Goal: Task Accomplishment & Management: Manage account settings

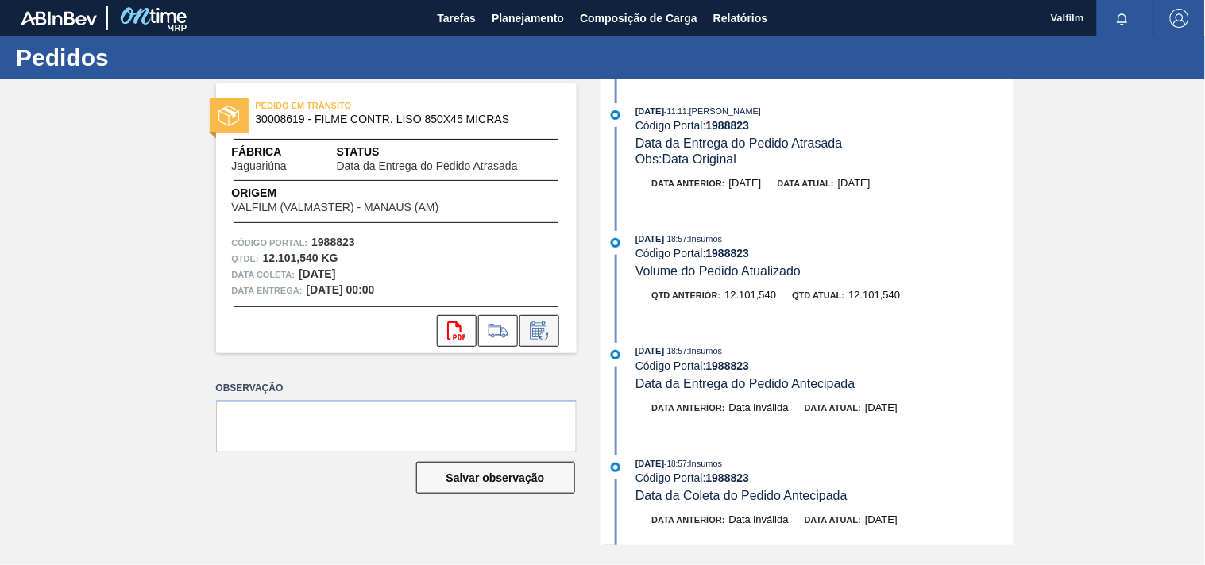
click at [548, 326] on icon at bounding box center [539, 331] width 25 height 19
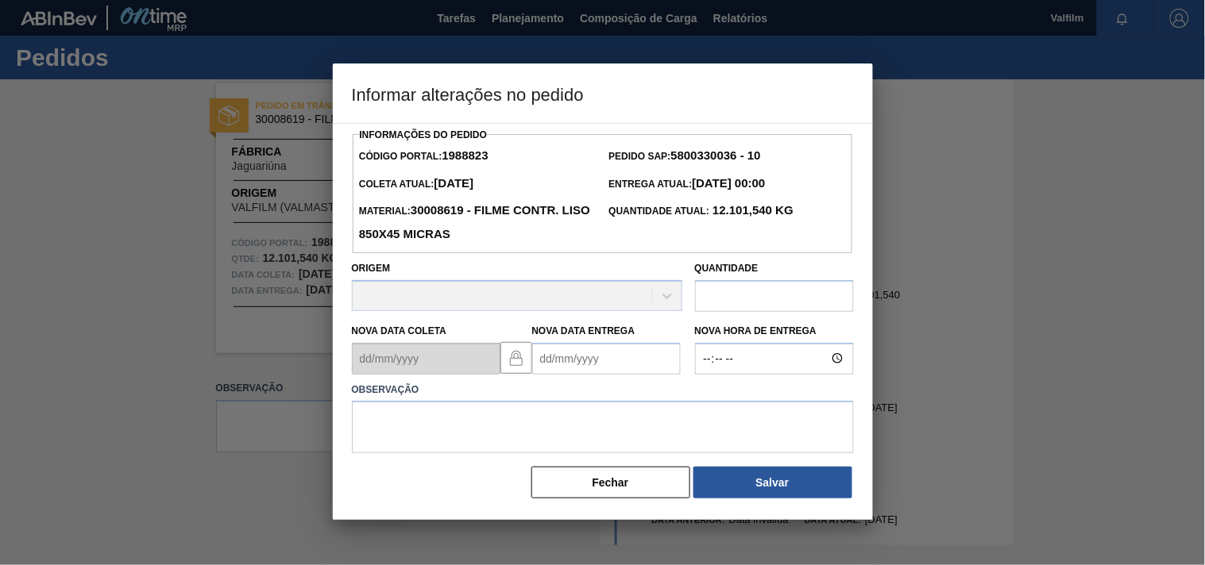
click at [564, 359] on Entrega1988823 "Nova Data Entrega" at bounding box center [606, 359] width 149 height 32
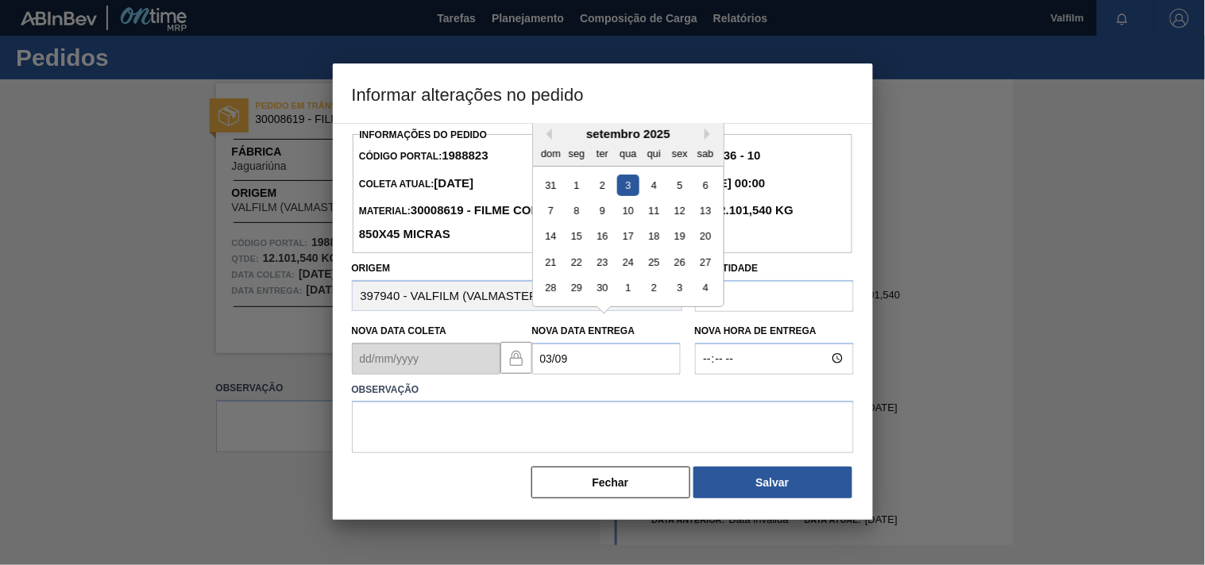
click at [629, 191] on div "3" at bounding box center [627, 184] width 21 height 21
type Entrega1988823 "03/09/2025"
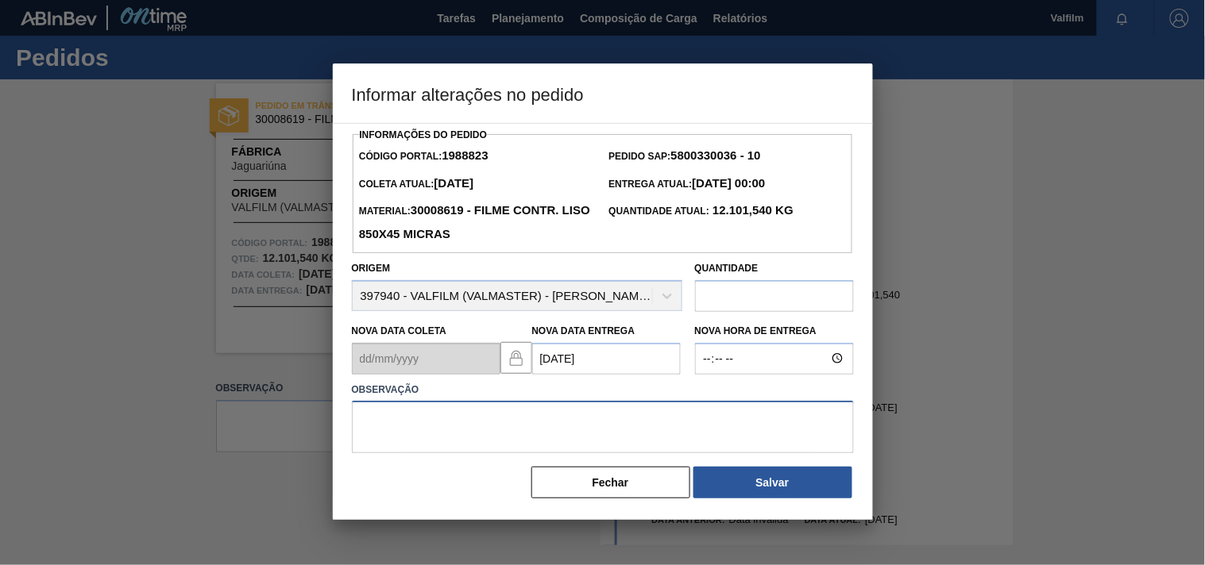
click at [392, 438] on textarea at bounding box center [603, 427] width 502 height 52
type textarea "ajsute entrega - otimização card / veiculo."
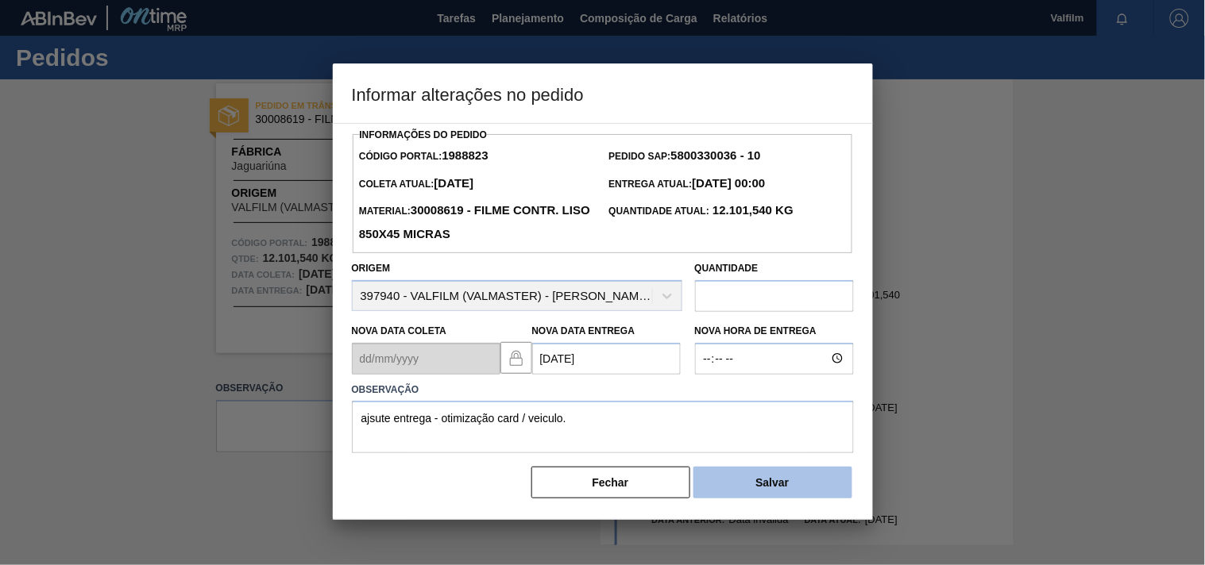
click at [749, 497] on button "Salvar" at bounding box center [772, 483] width 159 height 32
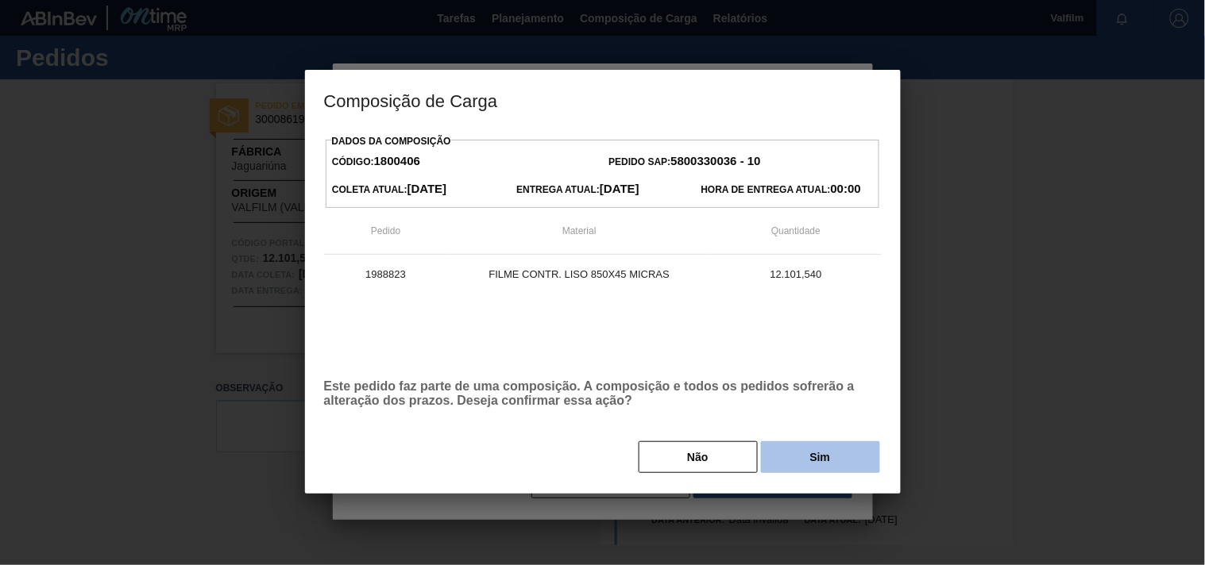
click at [786, 462] on button "Sim" at bounding box center [820, 458] width 119 height 32
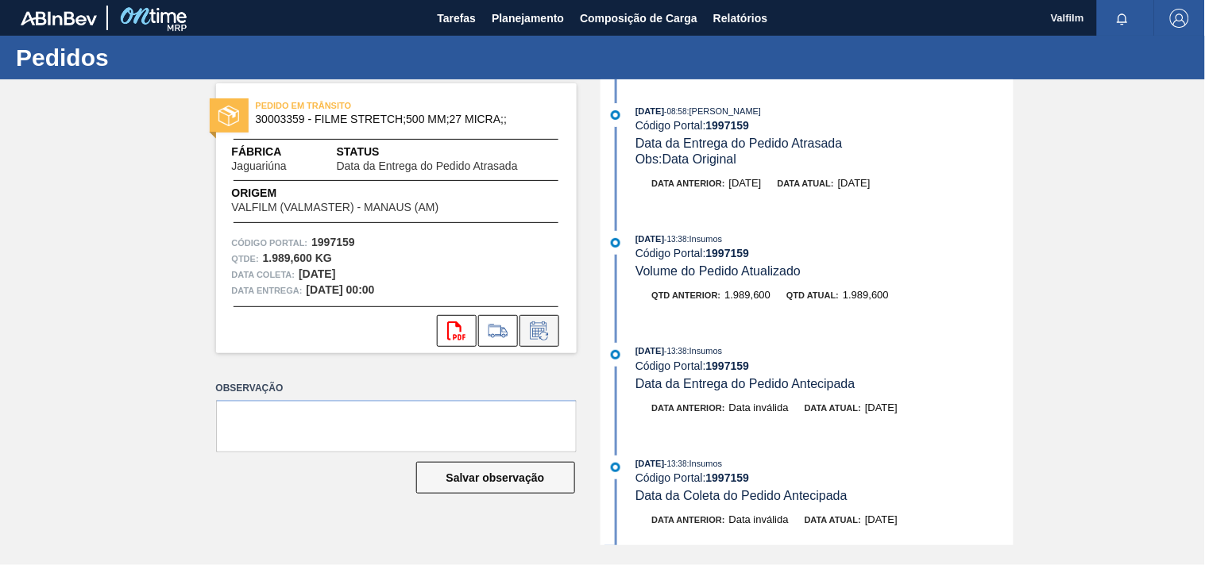
click at [550, 322] on icon at bounding box center [539, 331] width 25 height 19
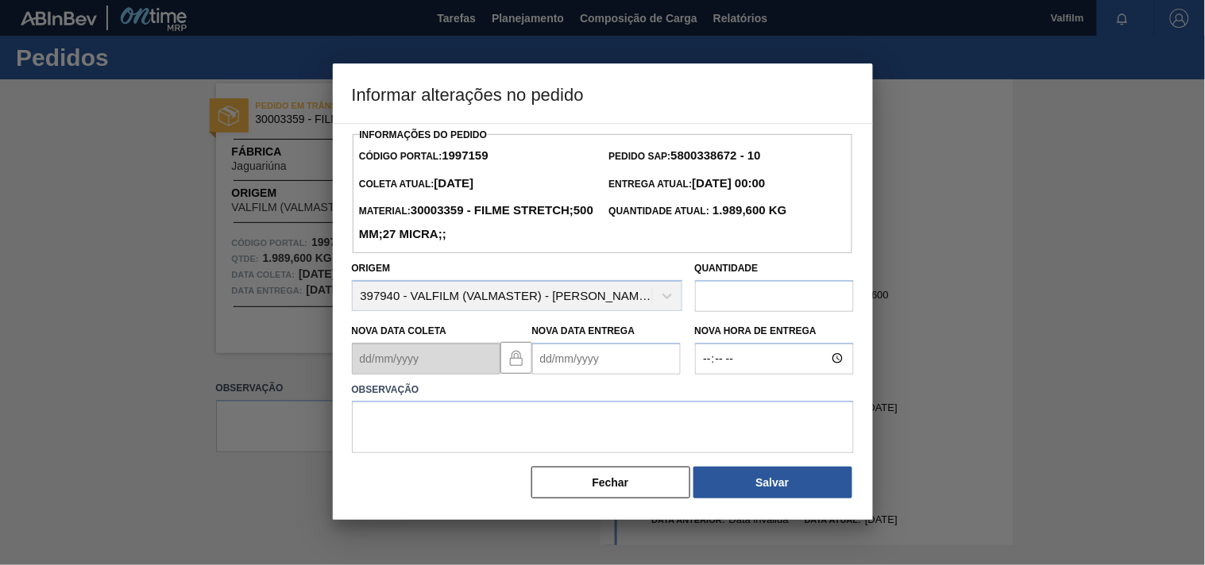
click at [554, 364] on Entrega1997159 "Nova Data Entrega" at bounding box center [606, 359] width 149 height 32
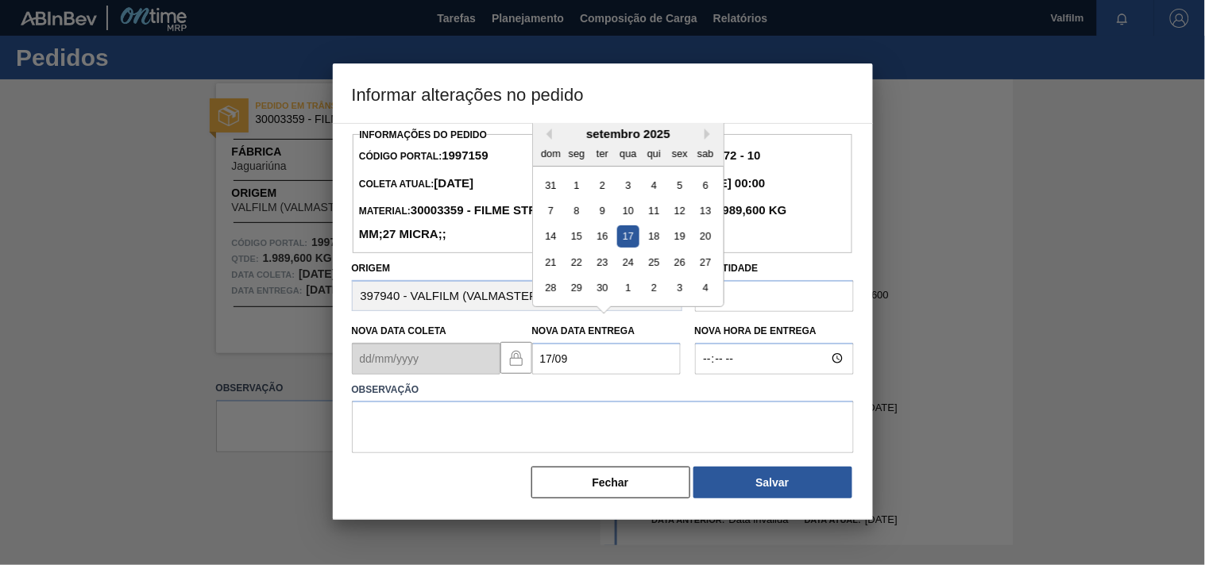
click at [628, 240] on div "17" at bounding box center [627, 236] width 21 height 21
type Entrega1997159 "17/09/2025"
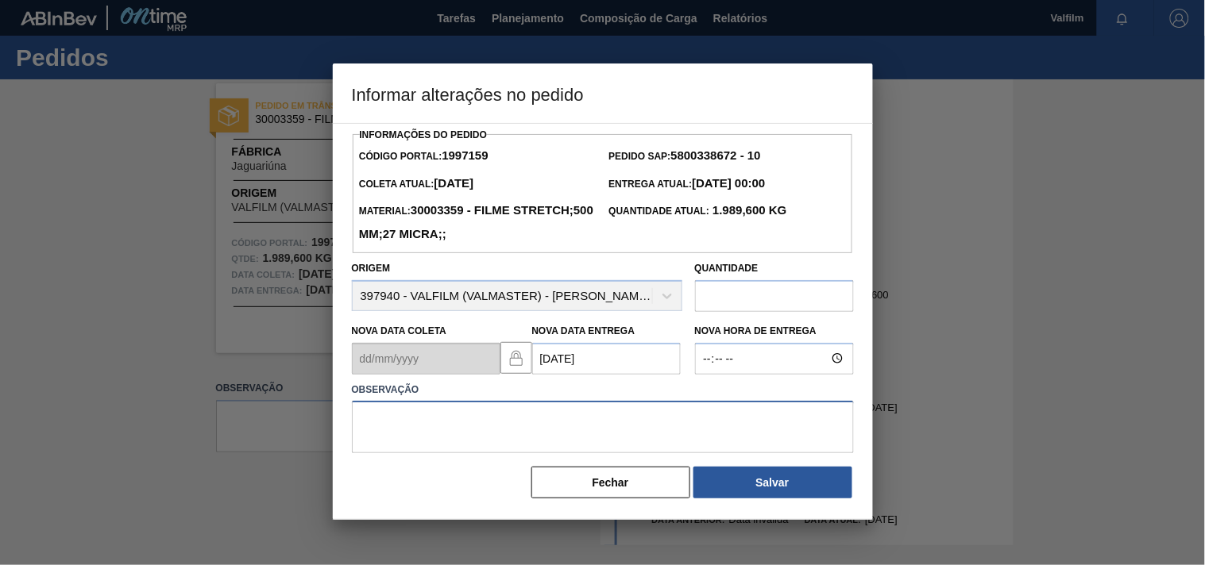
click at [407, 429] on textarea at bounding box center [603, 427] width 502 height 52
type textarea "ajsute entrega - otimização card / veiculo"
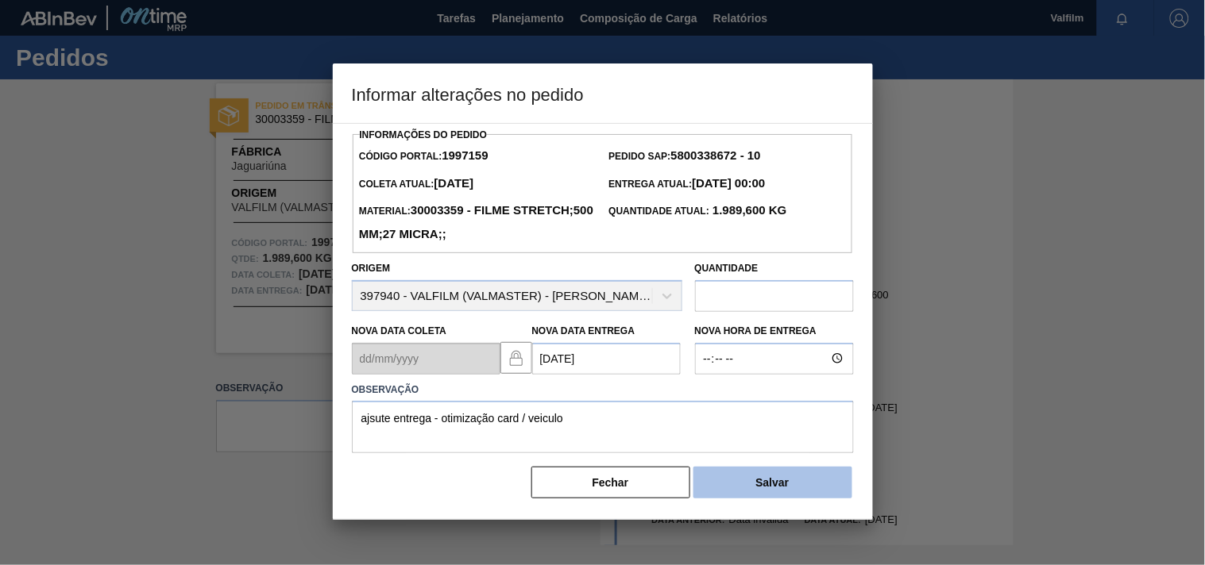
click at [777, 489] on button "Salvar" at bounding box center [772, 483] width 159 height 32
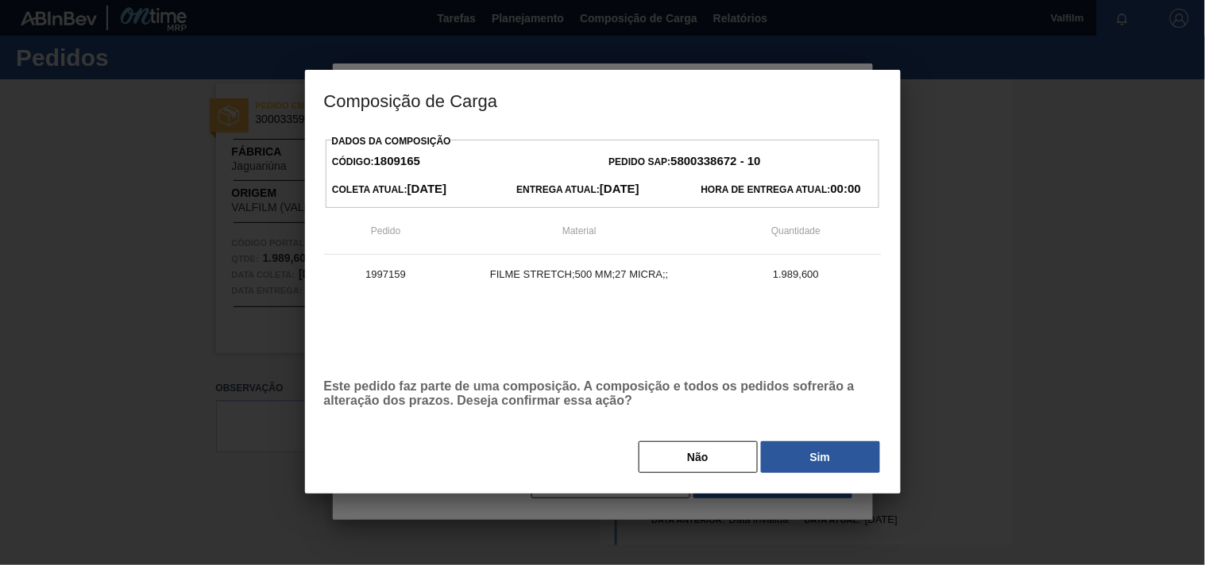
click at [813, 447] on button "Sim" at bounding box center [820, 458] width 119 height 32
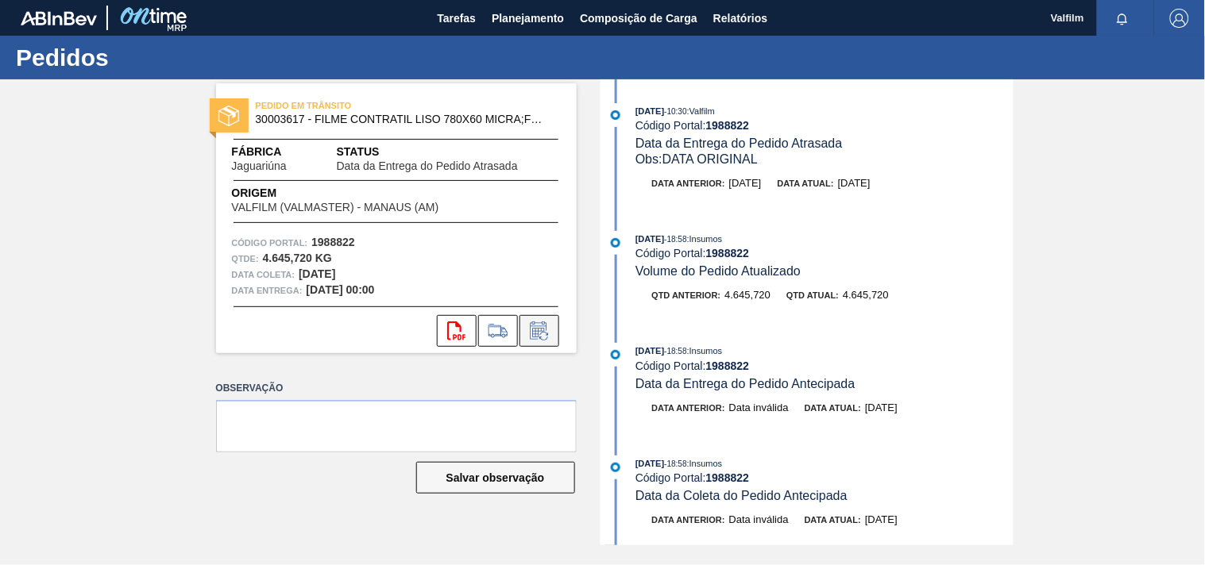
click at [536, 339] on icon at bounding box center [539, 331] width 25 height 19
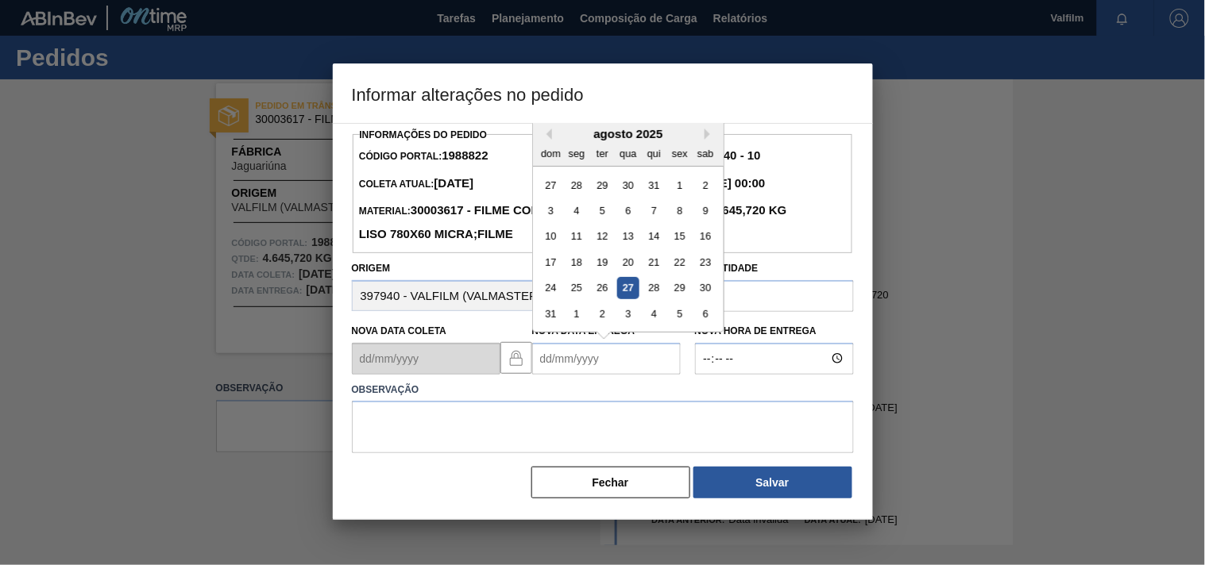
click at [560, 375] on Entrega1988822 "Nova Data Entrega" at bounding box center [606, 359] width 149 height 32
drag, startPoint x: 634, startPoint y: 260, endPoint x: 582, endPoint y: 342, distance: 97.4
click at [634, 247] on div "17" at bounding box center [627, 236] width 21 height 21
type Entrega1988822 "17/09/2025"
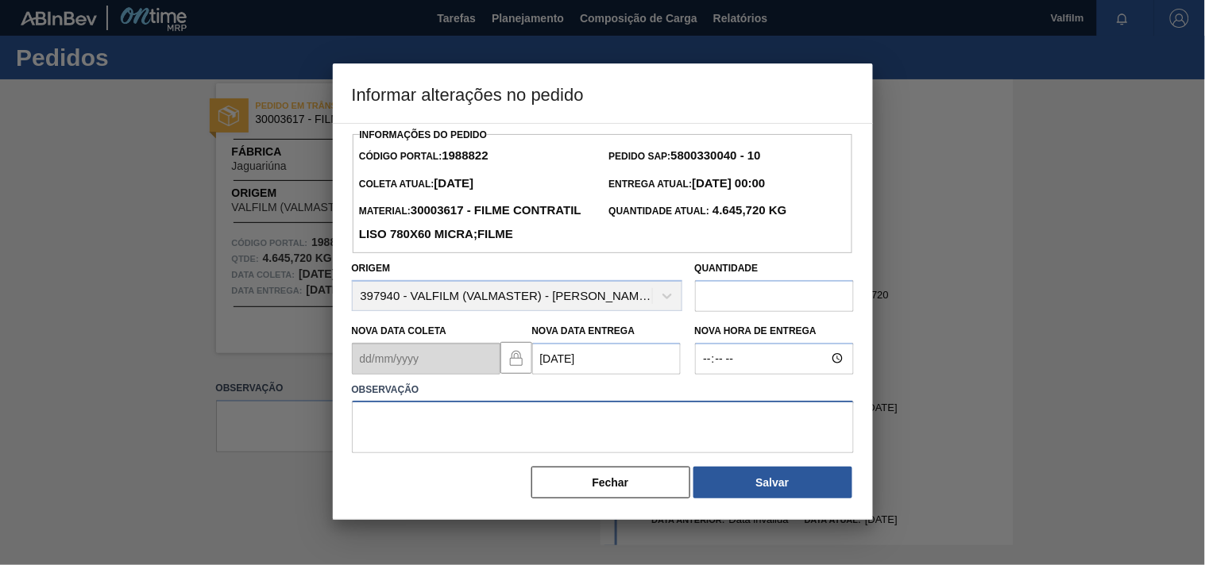
click at [429, 449] on textarea at bounding box center [603, 427] width 502 height 52
type textarea "d"
type textarea "ajuste entrega - otimização card / veiculo."
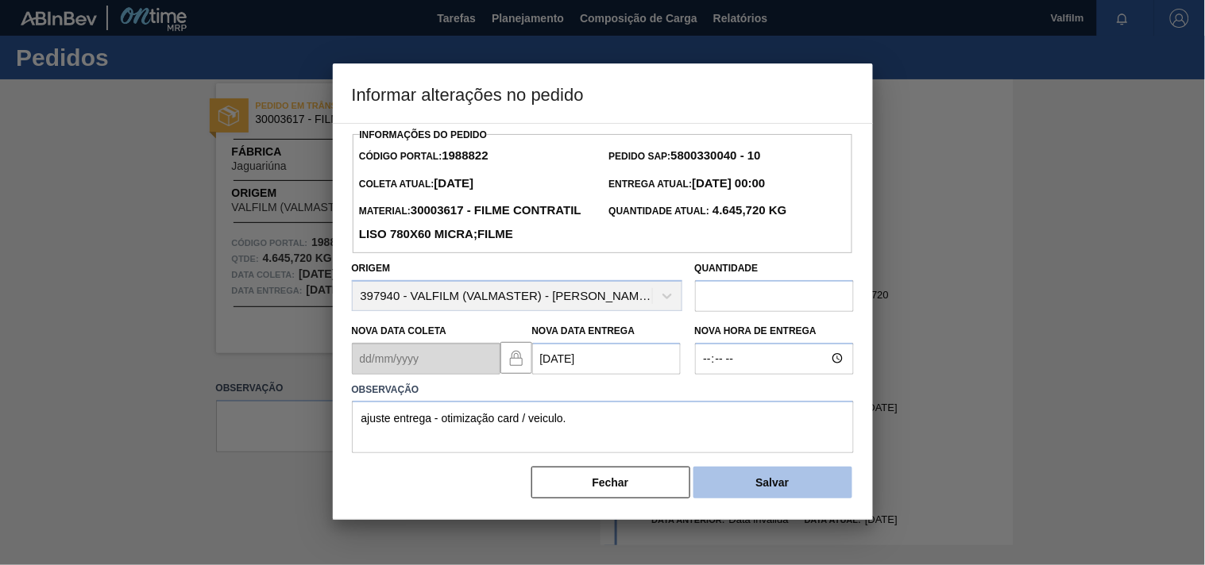
click at [741, 499] on button "Salvar" at bounding box center [772, 483] width 159 height 32
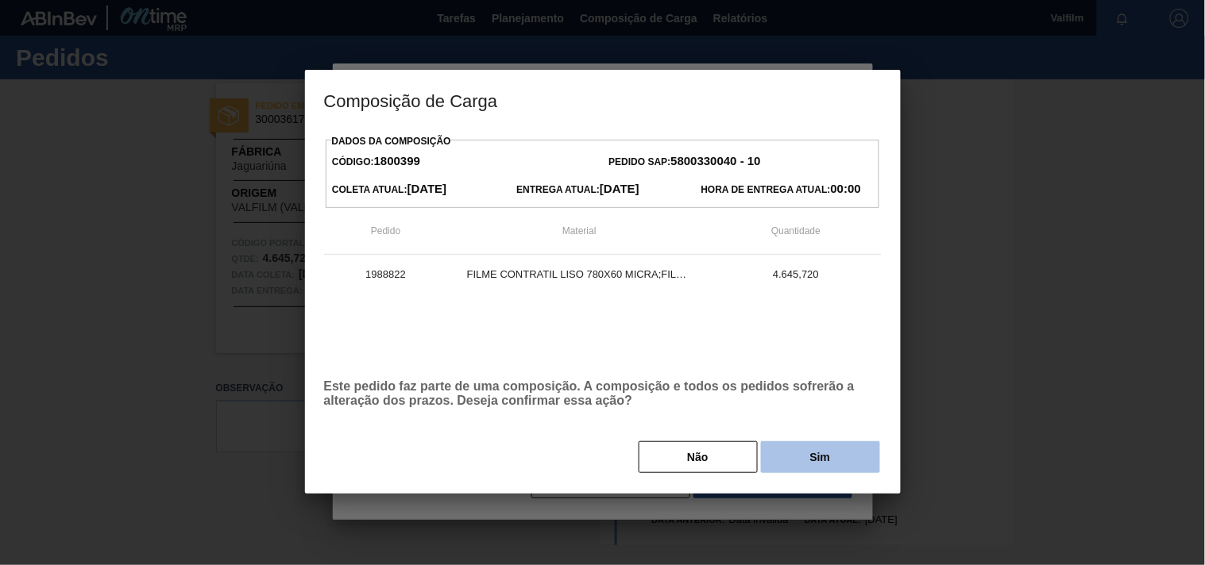
click at [788, 464] on button "Sim" at bounding box center [820, 458] width 119 height 32
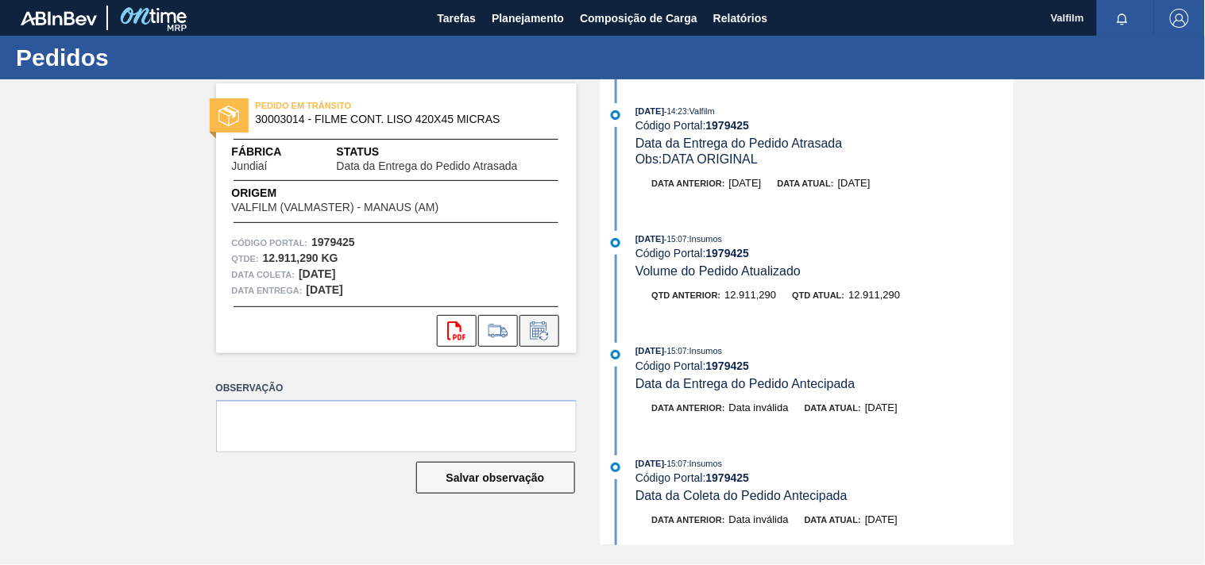
click at [542, 328] on icon at bounding box center [538, 333] width 12 height 10
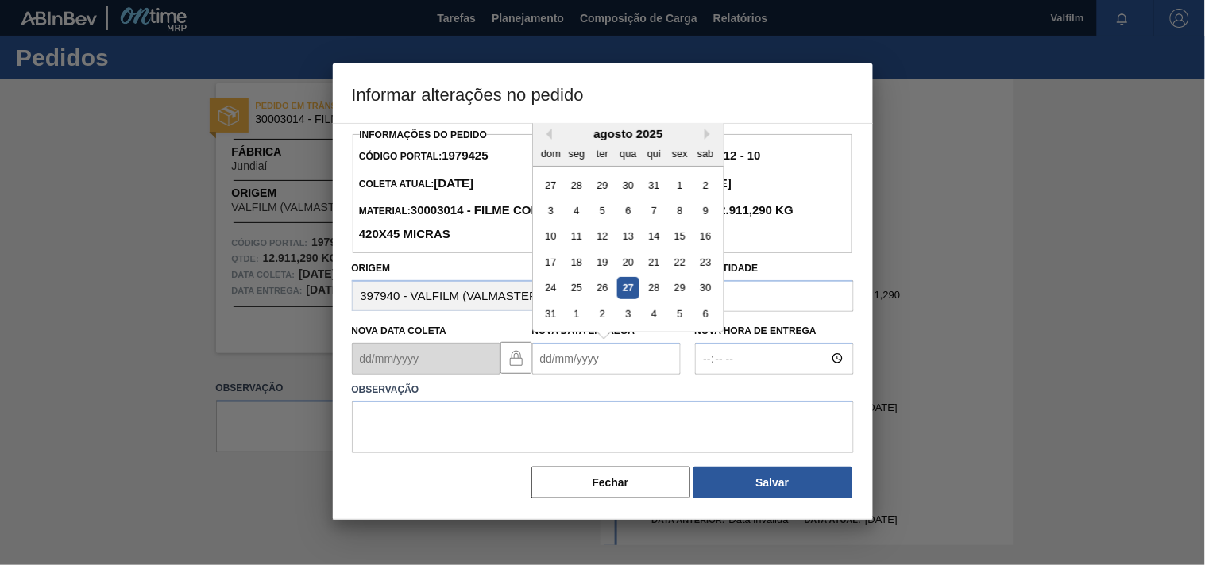
click at [542, 353] on Entrega1979425 "Nova Data Entrega" at bounding box center [606, 359] width 149 height 32
type Entrega1979425 "2"
click at [567, 271] on div "22" at bounding box center [575, 262] width 21 height 21
type Entrega1979425 "22/09/2025"
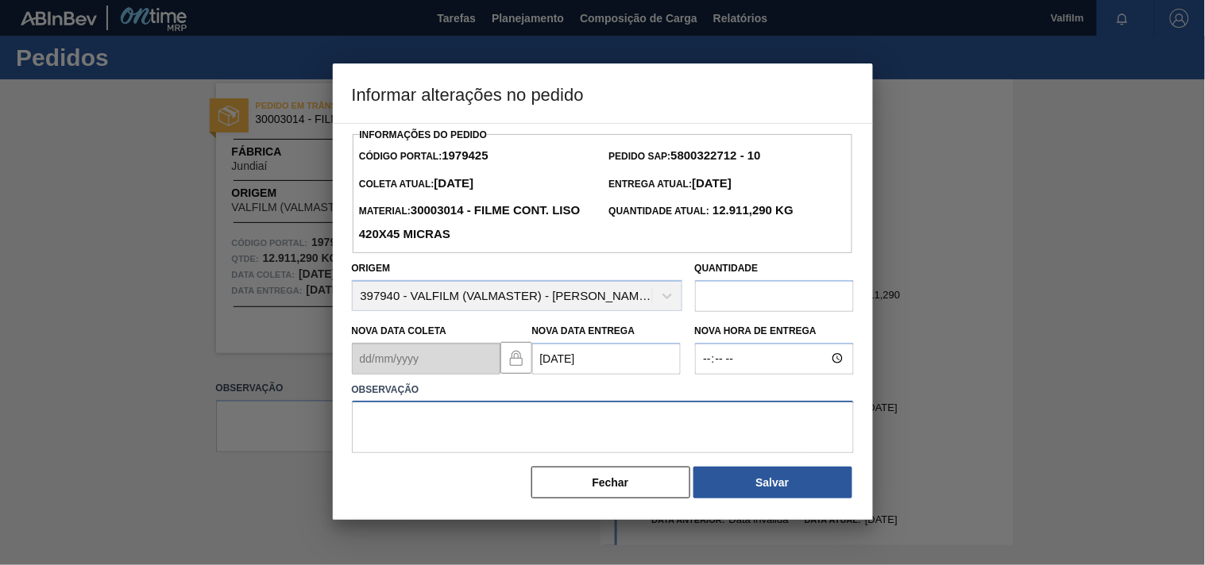
click at [459, 430] on textarea at bounding box center [603, 427] width 502 height 52
type textarea "A"
type textarea "ajsute entrega - otimização card / veiculo."
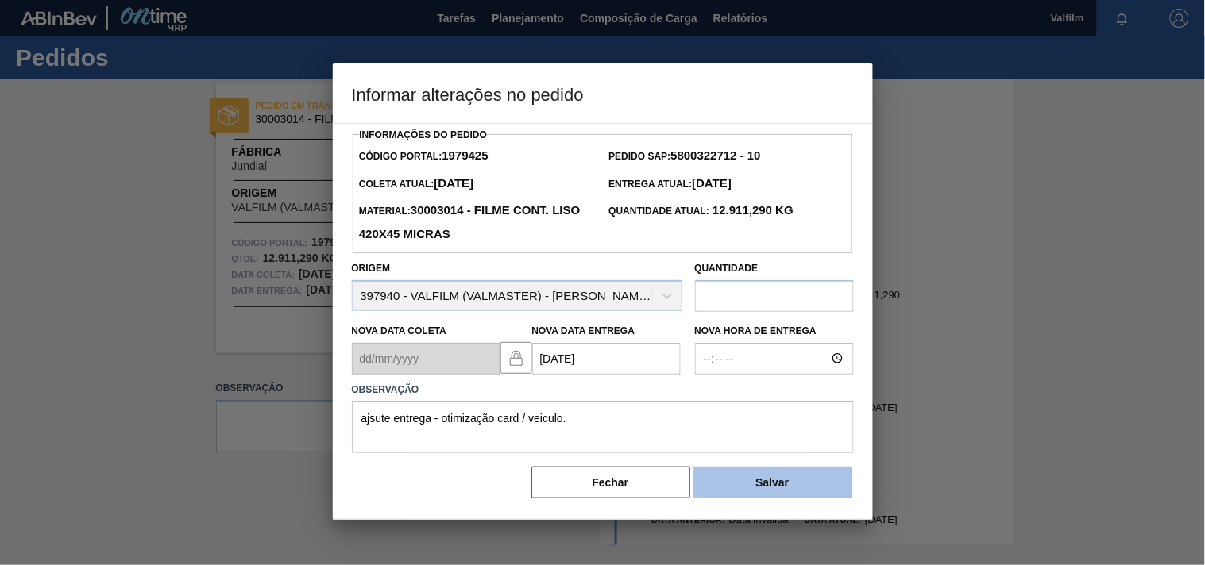
click at [751, 480] on button "Salvar" at bounding box center [772, 483] width 159 height 32
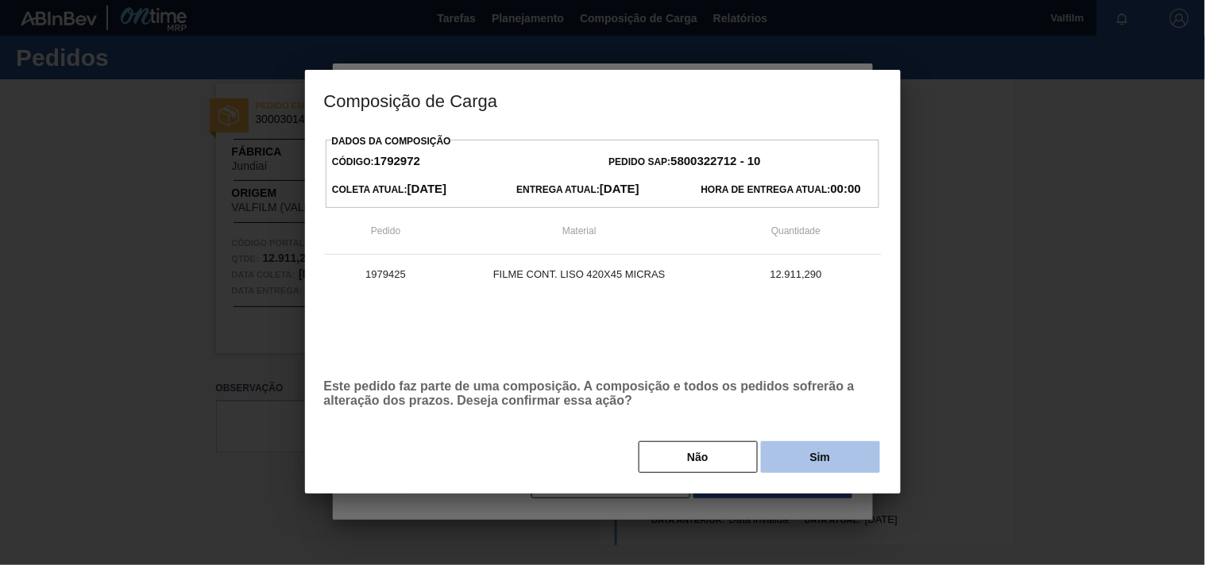
click at [812, 456] on button "Sim" at bounding box center [820, 458] width 119 height 32
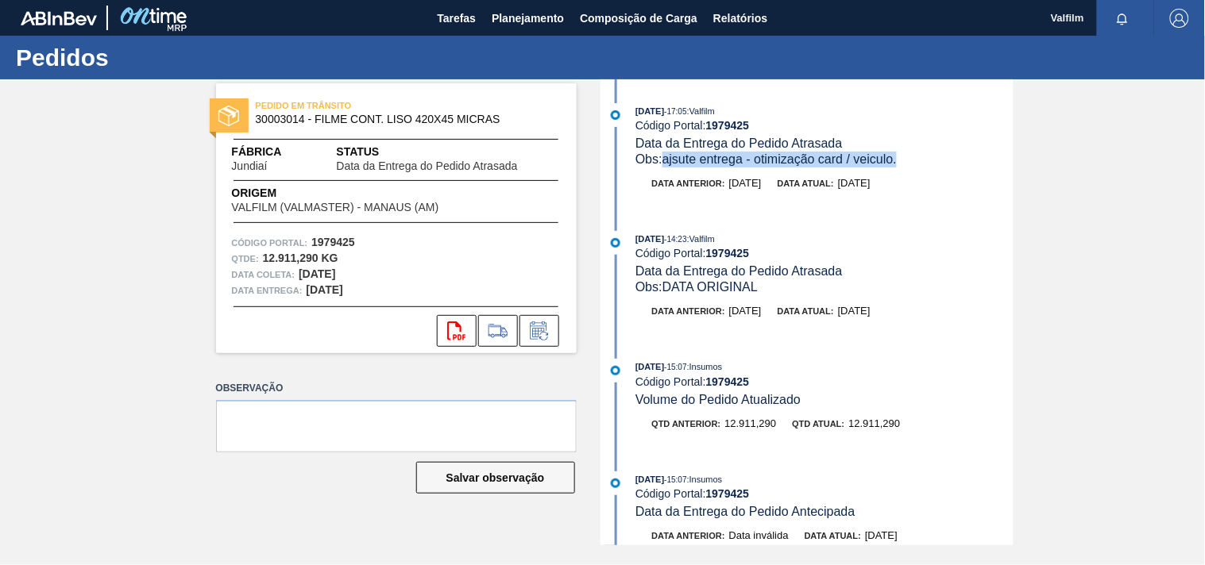
drag, startPoint x: 887, startPoint y: 163, endPoint x: 668, endPoint y: 160, distance: 219.2
click at [668, 160] on div "Obs: ajsute entrega - otimização card / veiculo." at bounding box center [823, 160] width 377 height 16
copy span "ajsute entrega - otimização card / veiculo."
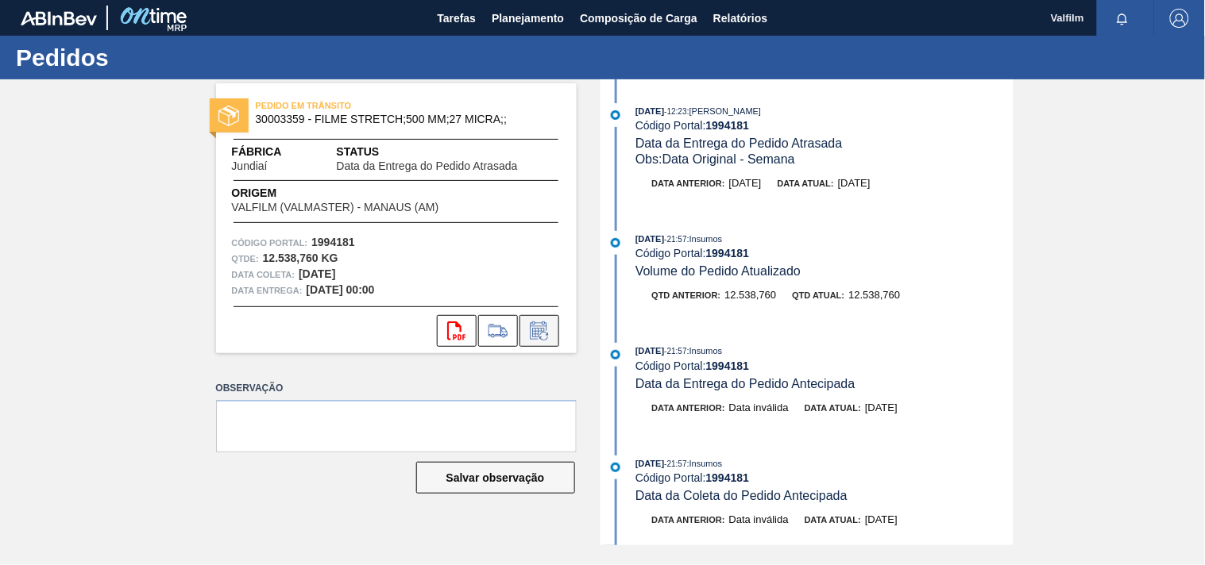
click at [538, 335] on icon at bounding box center [538, 333] width 12 height 10
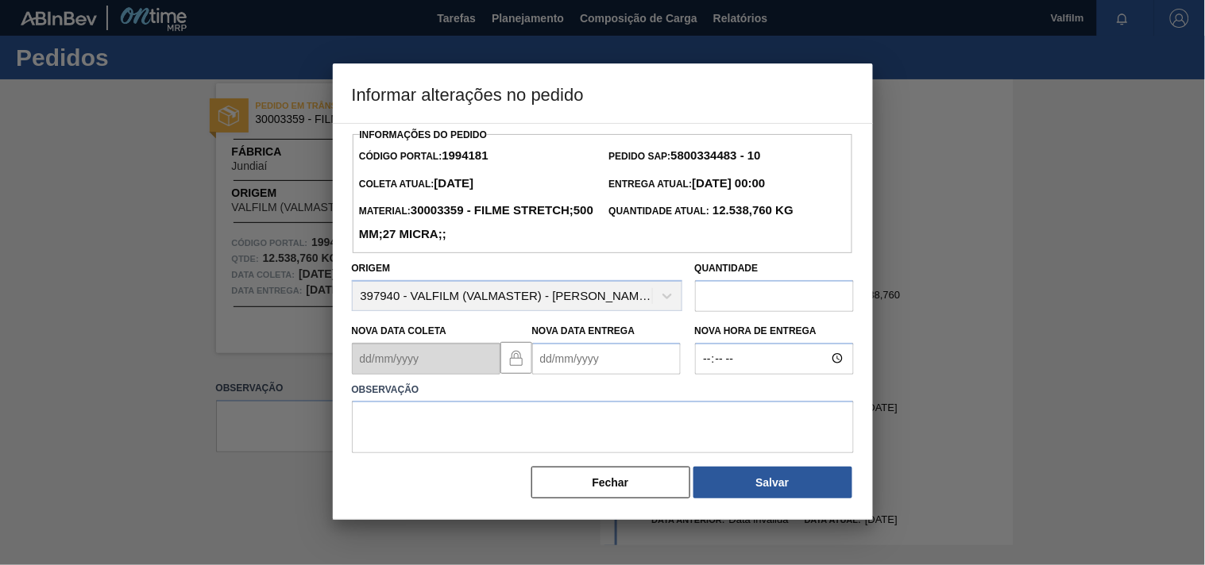
click at [552, 360] on Entrega1994181 "Nova Data Entrega" at bounding box center [606, 359] width 149 height 32
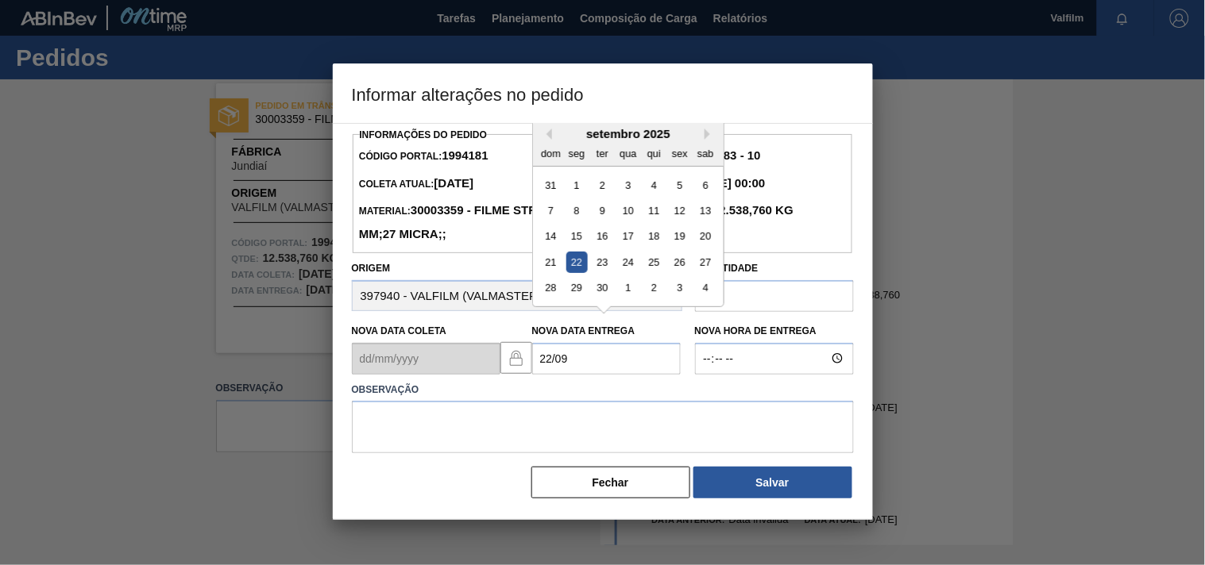
click at [581, 267] on div "22" at bounding box center [575, 262] width 21 height 21
type Entrega1994181 "[DATE]"
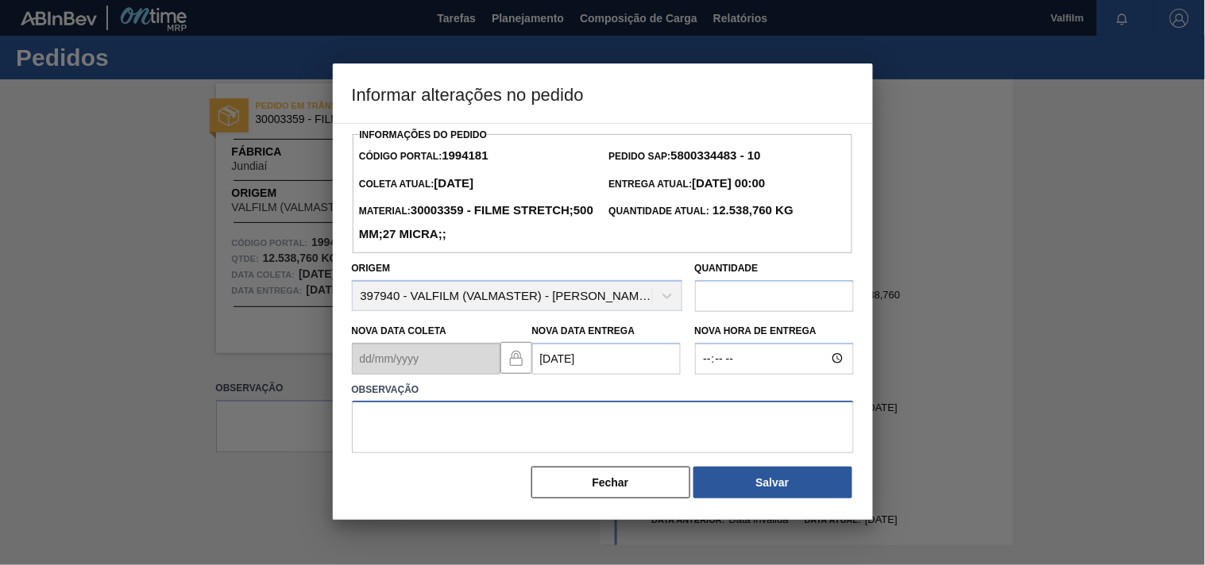
click at [474, 440] on textarea at bounding box center [603, 427] width 502 height 52
paste textarea "80529292"
type textarea "80529292"
drag, startPoint x: 295, startPoint y: 425, endPoint x: 171, endPoint y: 406, distance: 126.1
click at [171, 406] on div "Informar alterações no pedido Informações do Pedido Código Portal: 1994181 Pedi…" at bounding box center [602, 282] width 1205 height 565
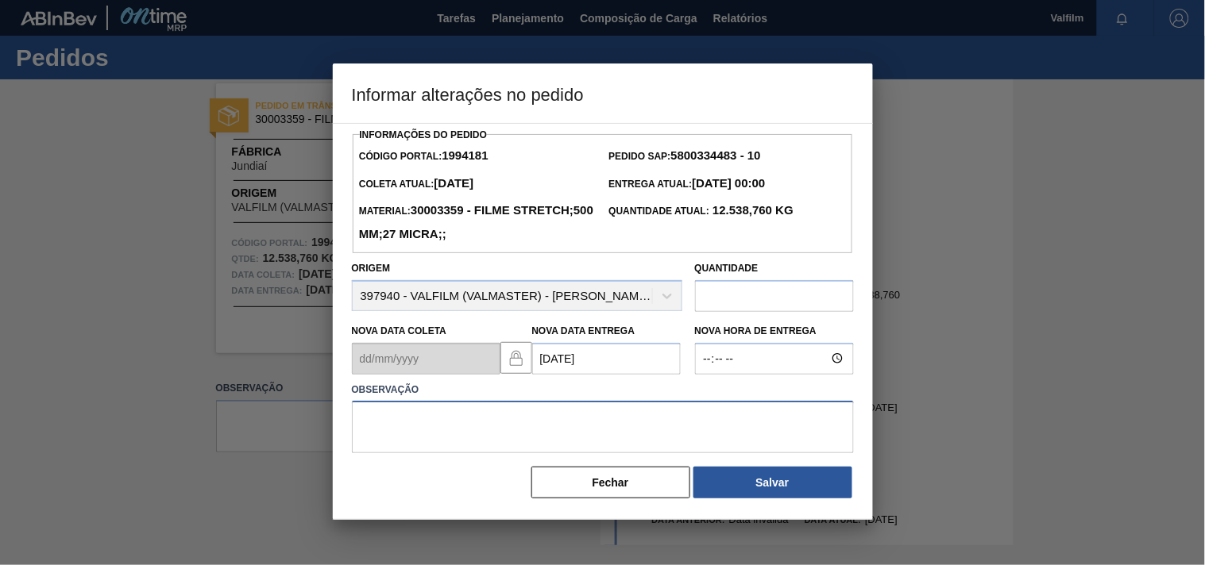
click at [411, 427] on textarea at bounding box center [603, 427] width 502 height 52
type textarea "ajuste entrega - otimização card / veiculo."
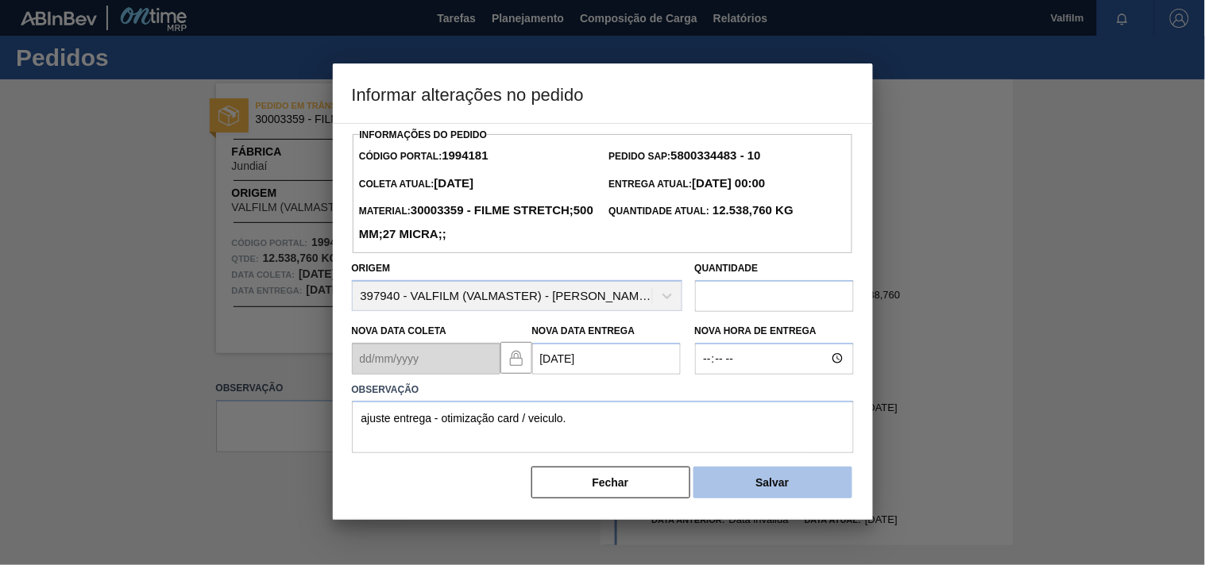
click at [740, 483] on button "Salvar" at bounding box center [772, 483] width 159 height 32
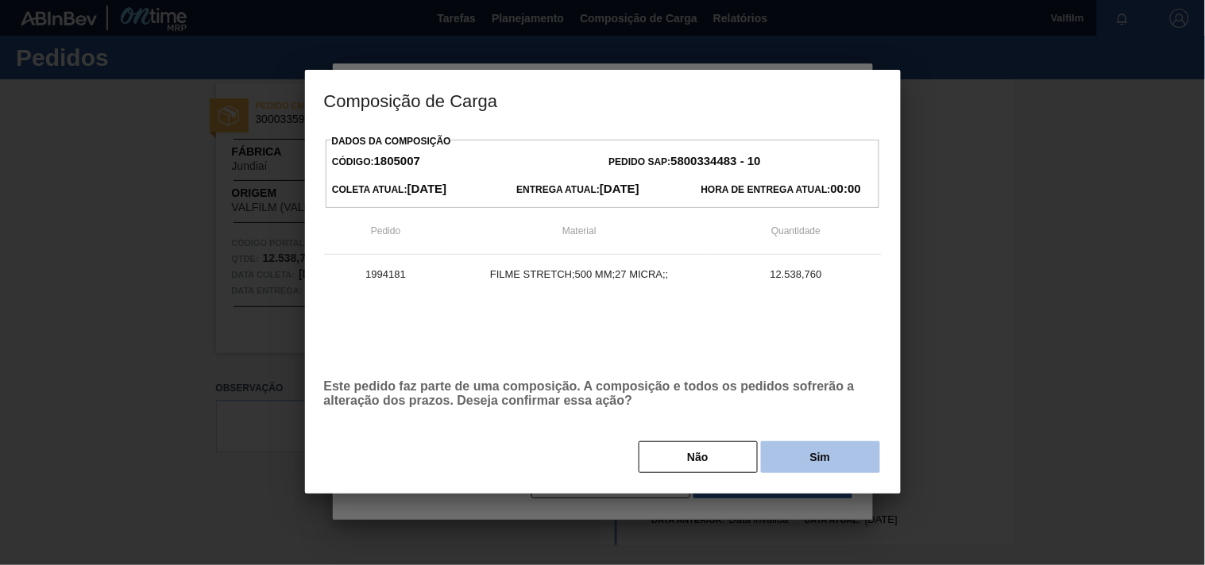
click at [814, 469] on button "Sim" at bounding box center [820, 458] width 119 height 32
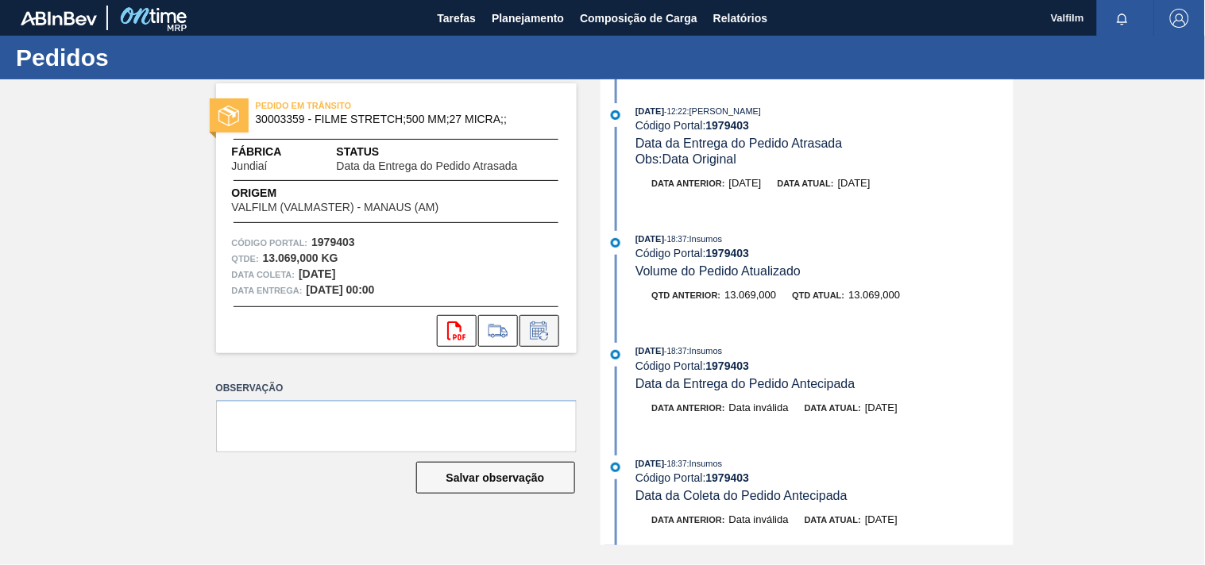
click at [546, 336] on icon at bounding box center [539, 331] width 25 height 19
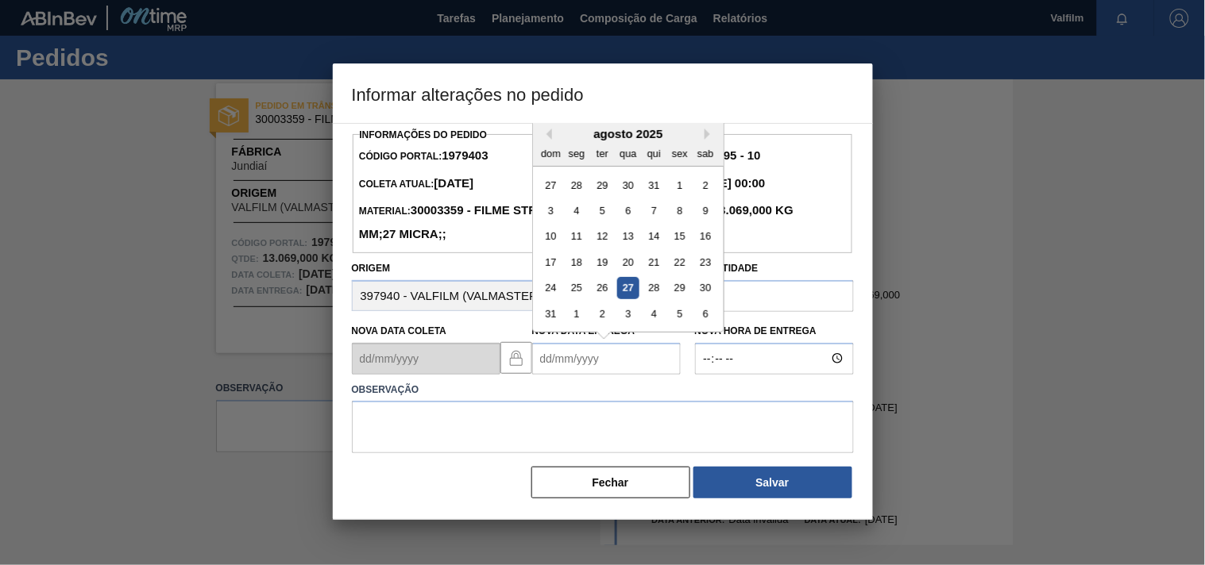
click at [543, 363] on Entrega1979403 "Nova Data Entrega" at bounding box center [606, 359] width 149 height 32
click at [654, 191] on div "4" at bounding box center [653, 184] width 21 height 21
type Entrega1979403 "[DATE]"
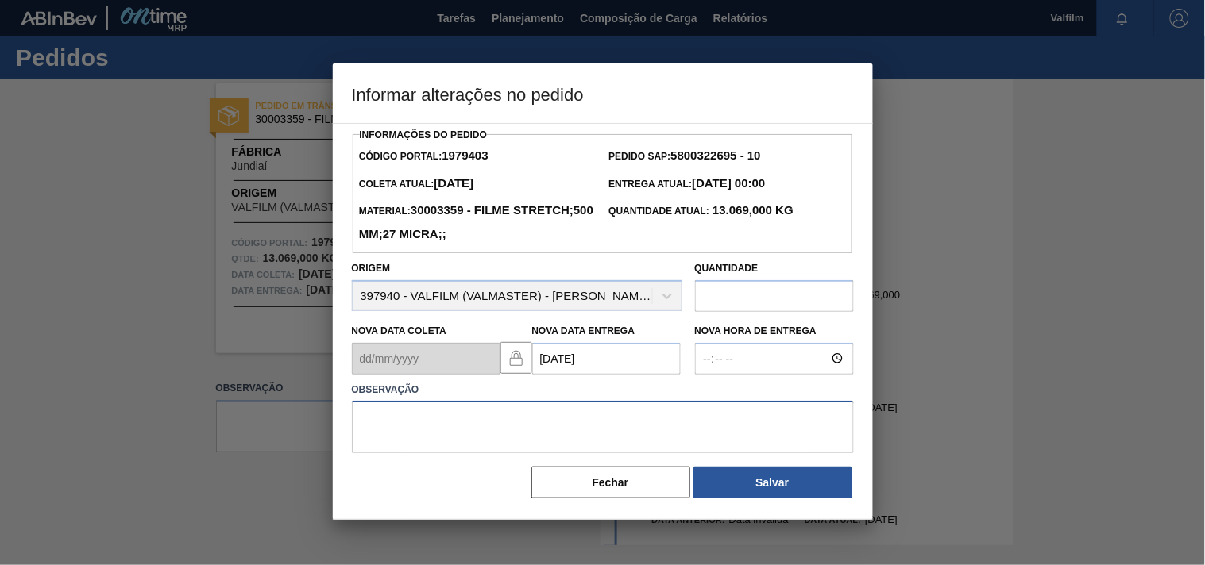
click at [402, 422] on textarea at bounding box center [603, 427] width 502 height 52
type textarea "ajsute entrega - otimização card / veiculo."
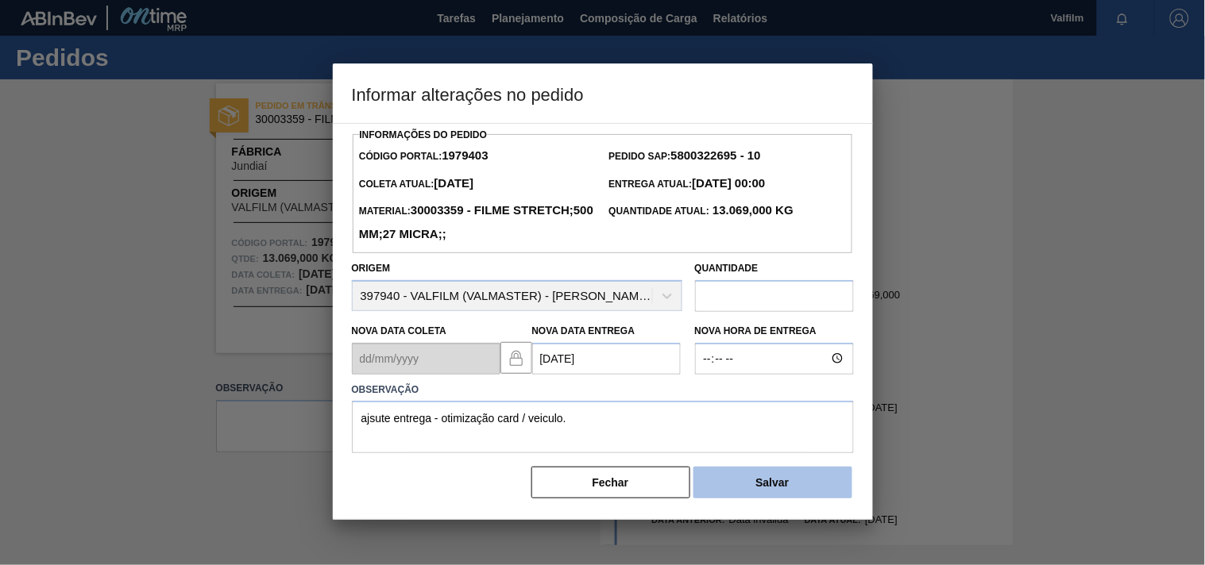
click at [779, 496] on button "Salvar" at bounding box center [772, 483] width 159 height 32
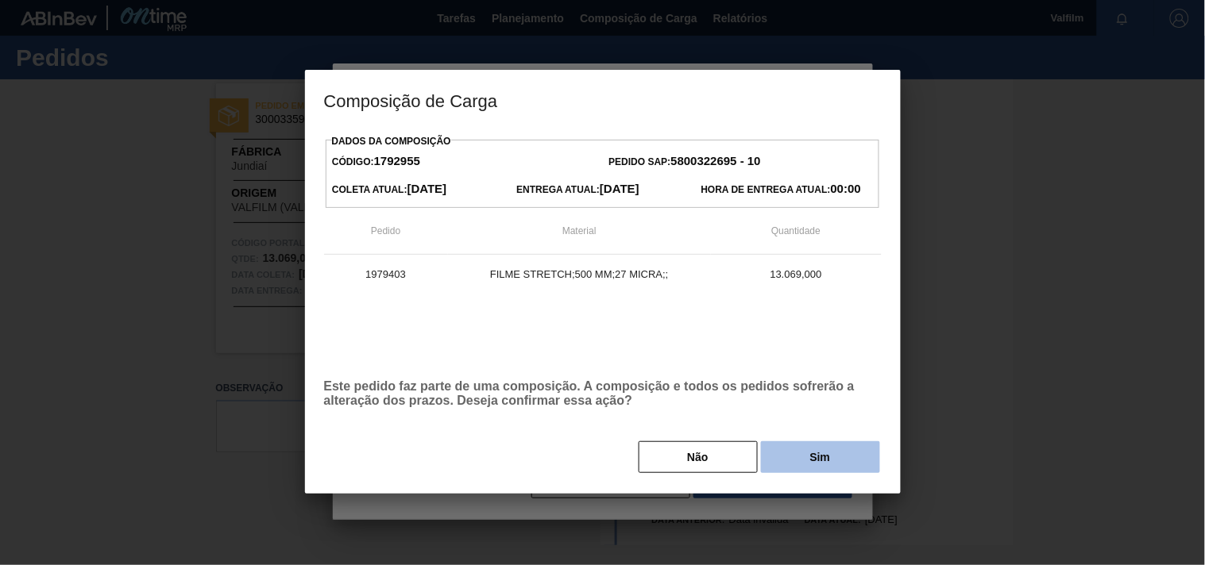
click at [807, 473] on button "Sim" at bounding box center [820, 458] width 119 height 32
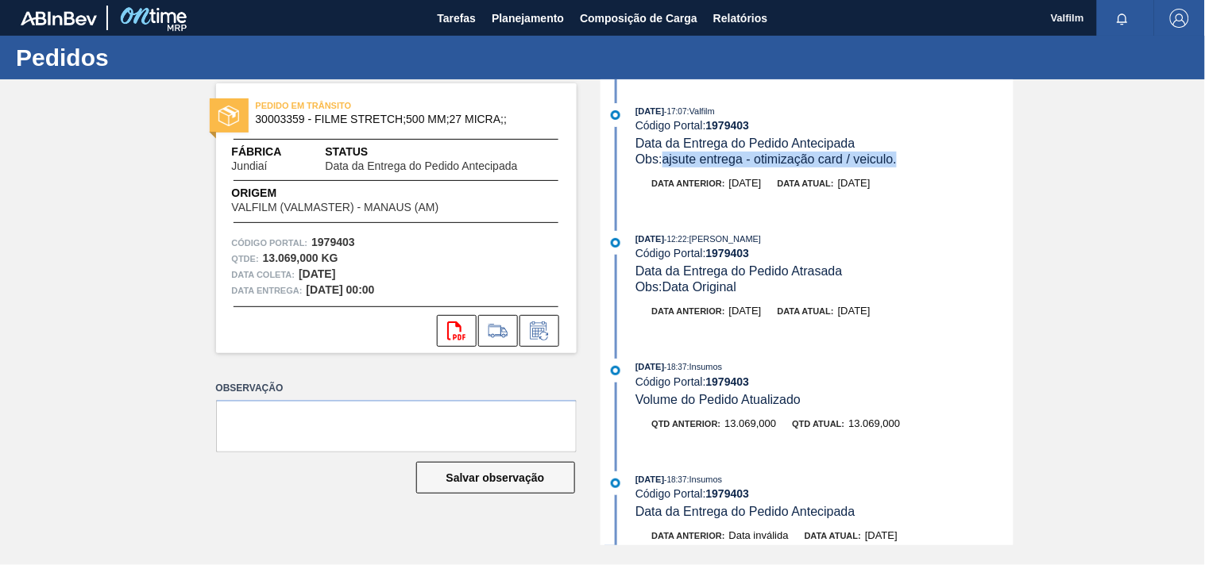
drag, startPoint x: 910, startPoint y: 162, endPoint x: 662, endPoint y: 170, distance: 248.7
click at [662, 170] on div "27/08/2025 - 17:07 : Valfilm Código Portal: 1979403 Data da Entrega do Pedido A…" at bounding box center [808, 155] width 409 height 104
copy span "ajsute entrega - otimização card / veiculo."
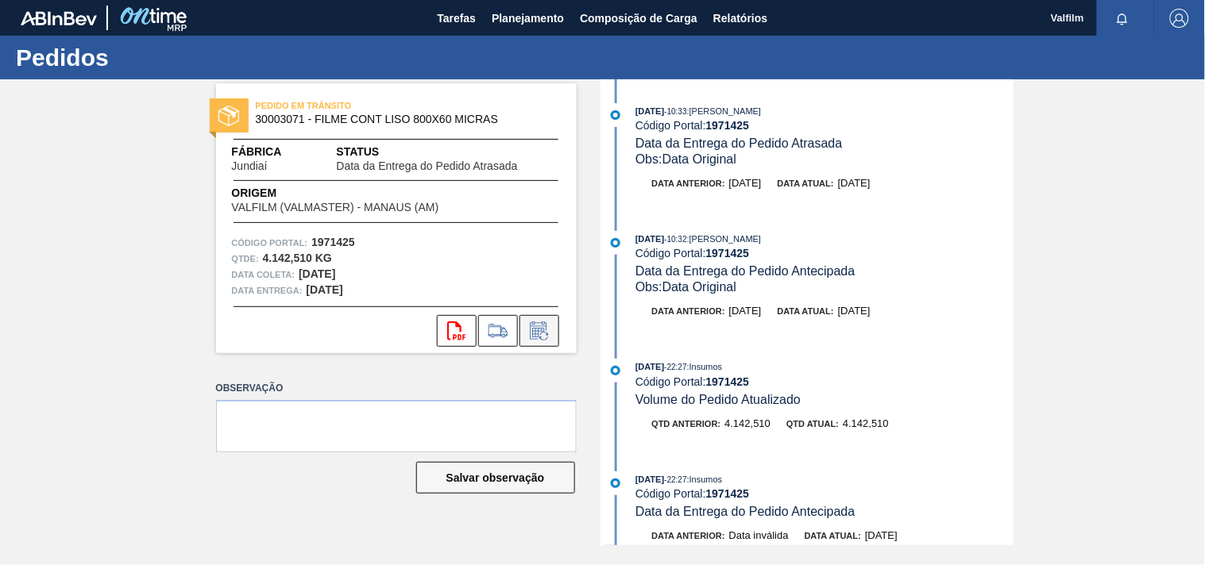
click at [538, 336] on icon at bounding box center [539, 331] width 25 height 19
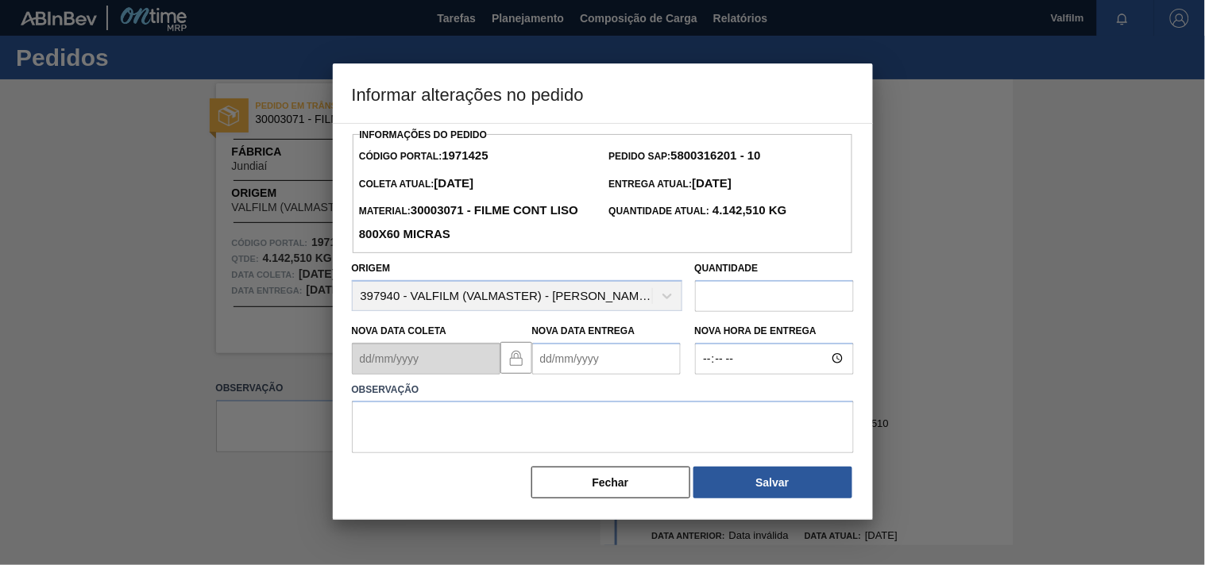
click at [553, 369] on Entrega1971425 "Nova Data Entrega" at bounding box center [606, 359] width 149 height 32
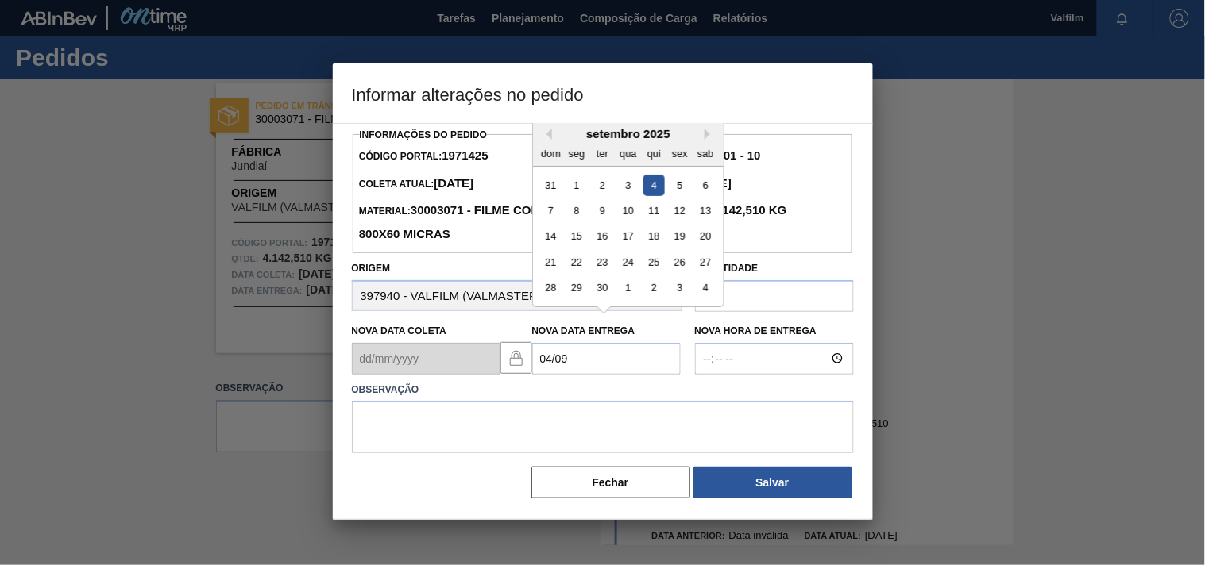
drag, startPoint x: 653, startPoint y: 189, endPoint x: 616, endPoint y: 225, distance: 51.7
click at [653, 189] on div "4" at bounding box center [653, 184] width 21 height 21
type Entrega1971425 "[DATE]"
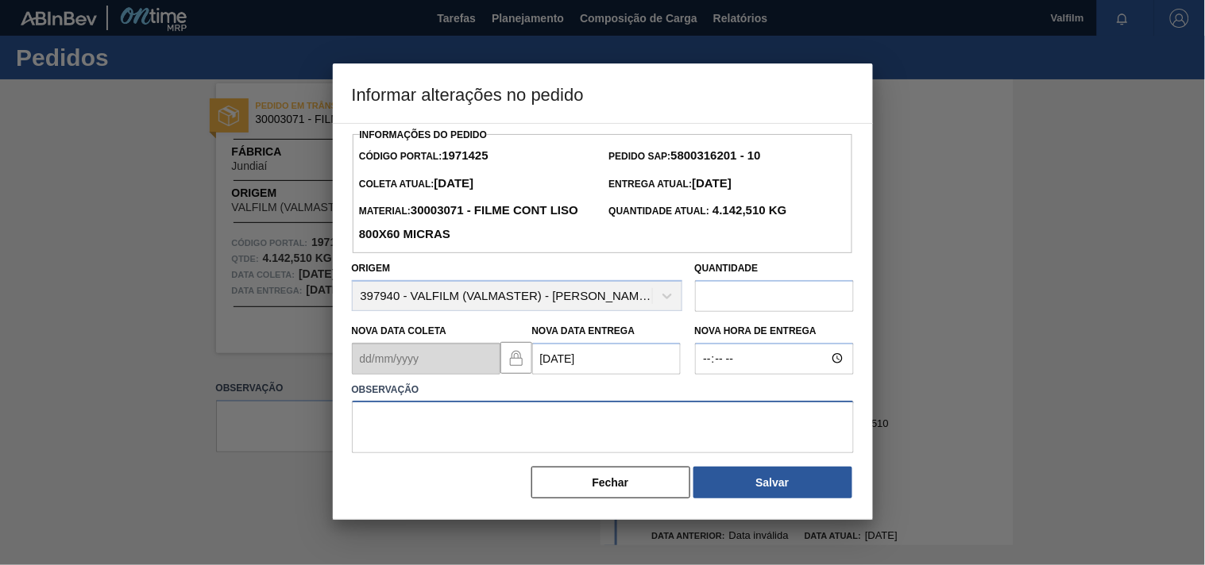
click at [392, 429] on textarea at bounding box center [603, 427] width 502 height 52
paste textarea "ajsute entrega - otimização card / veiculo."
type textarea "ajsute entrega - otimização card / veiculo."
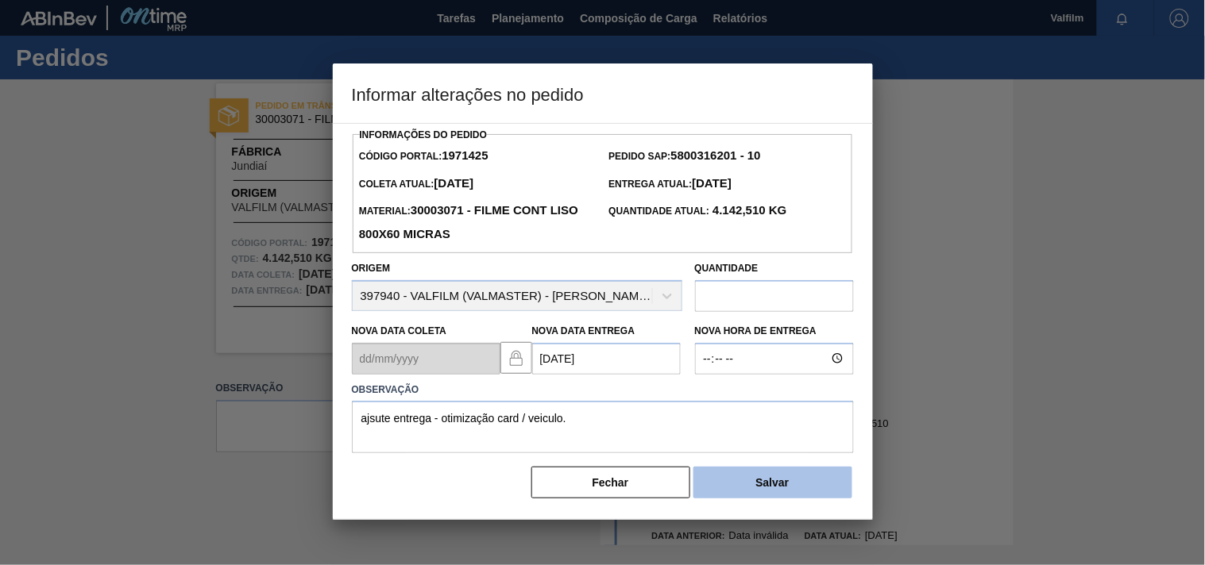
click at [797, 488] on button "Salvar" at bounding box center [772, 483] width 159 height 32
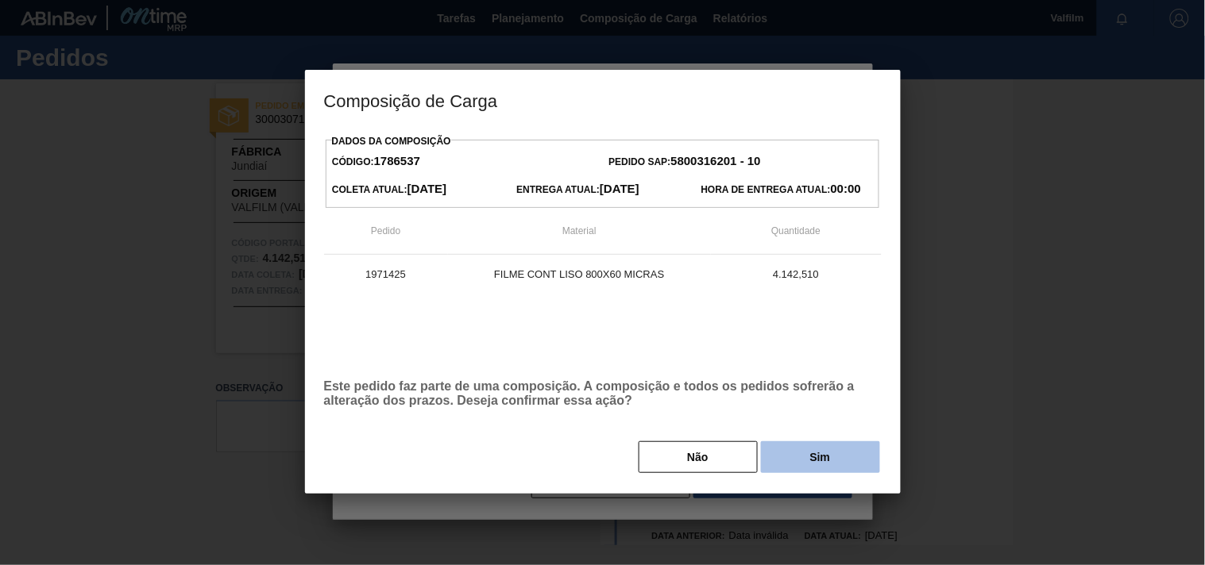
click at [818, 469] on button "Sim" at bounding box center [820, 458] width 119 height 32
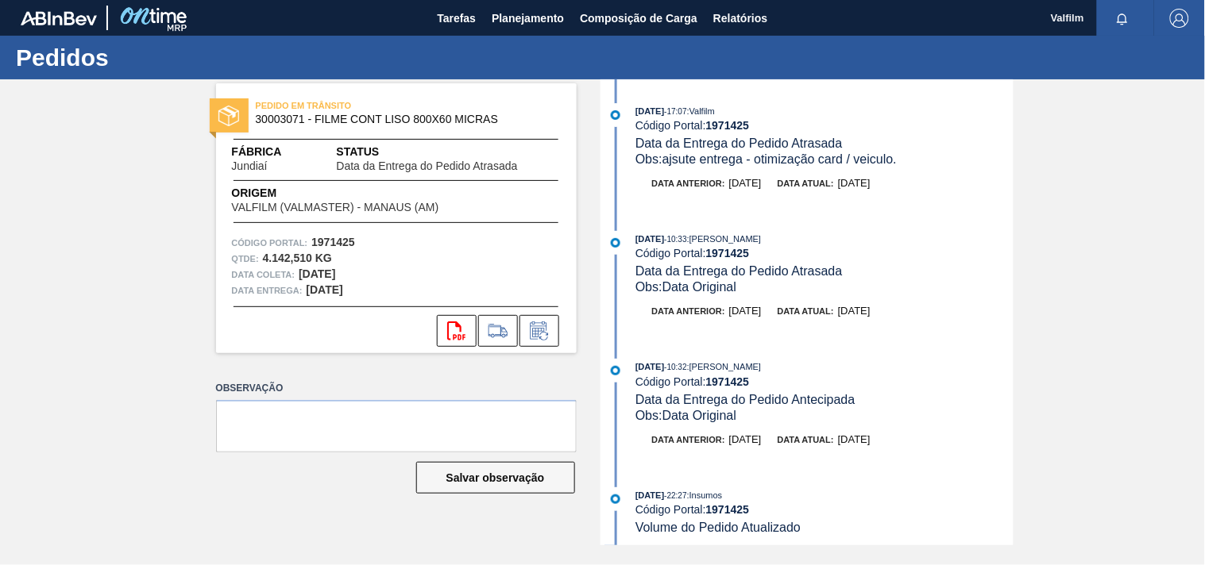
drag, startPoint x: 914, startPoint y: 164, endPoint x: 670, endPoint y: 161, distance: 243.9
click at [670, 161] on div "Obs: ajsute entrega - otimização card / veiculo." at bounding box center [823, 160] width 377 height 16
copy span "ajsute entrega - otimização card / veiculo."
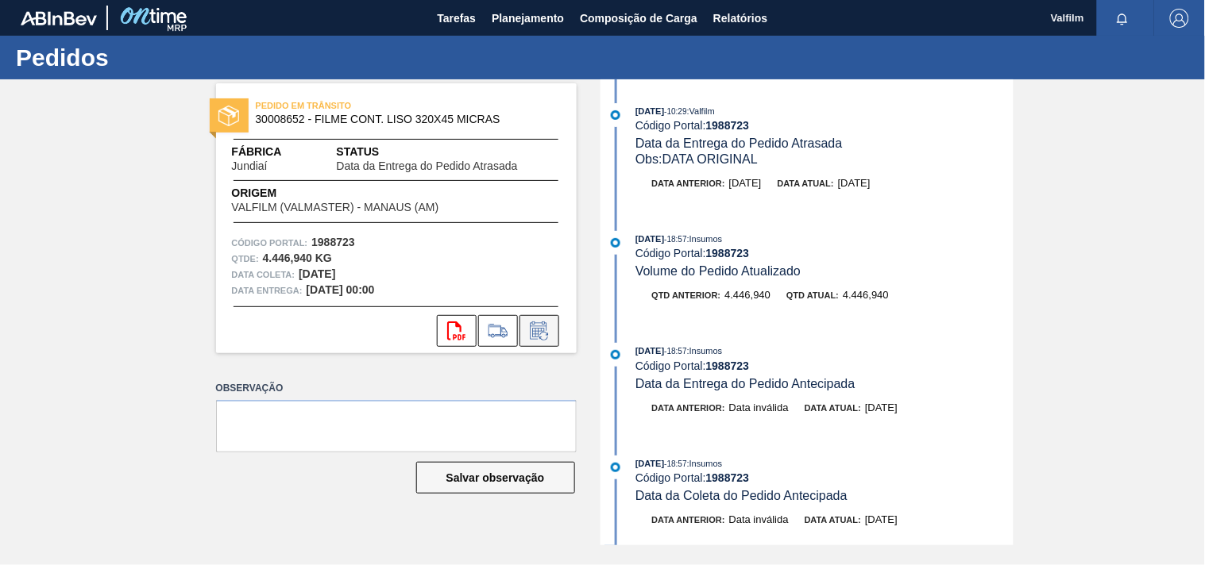
click at [535, 340] on button at bounding box center [539, 331] width 40 height 32
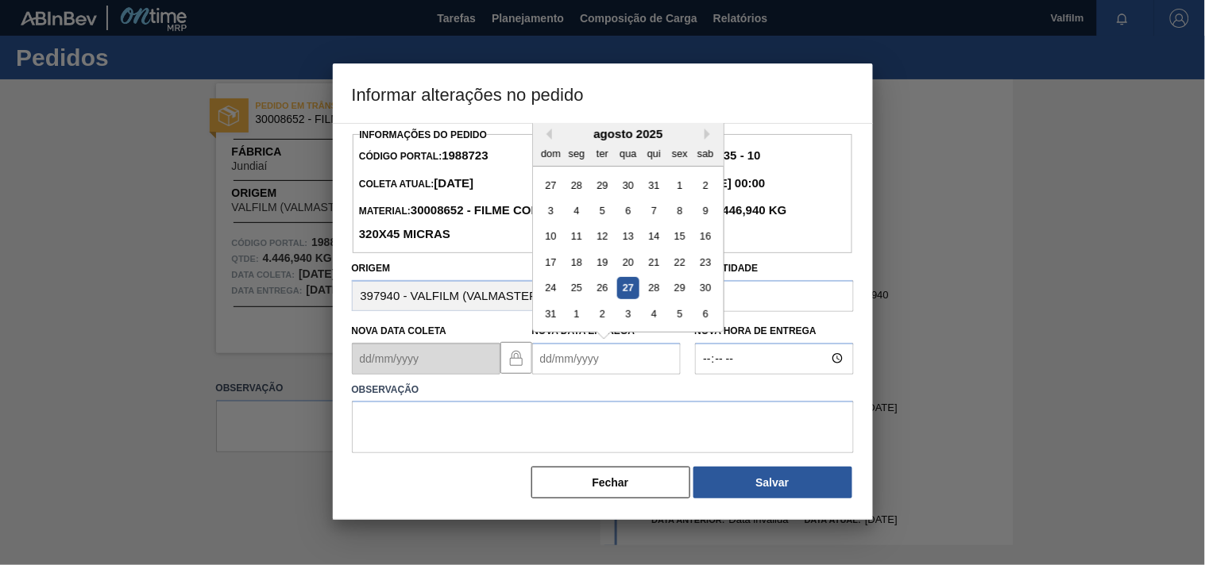
click at [554, 371] on Entrega1988723 "Nova Data Entrega" at bounding box center [606, 359] width 149 height 32
click at [652, 191] on div "4" at bounding box center [653, 184] width 21 height 21
type Entrega1988723 "[DATE]"
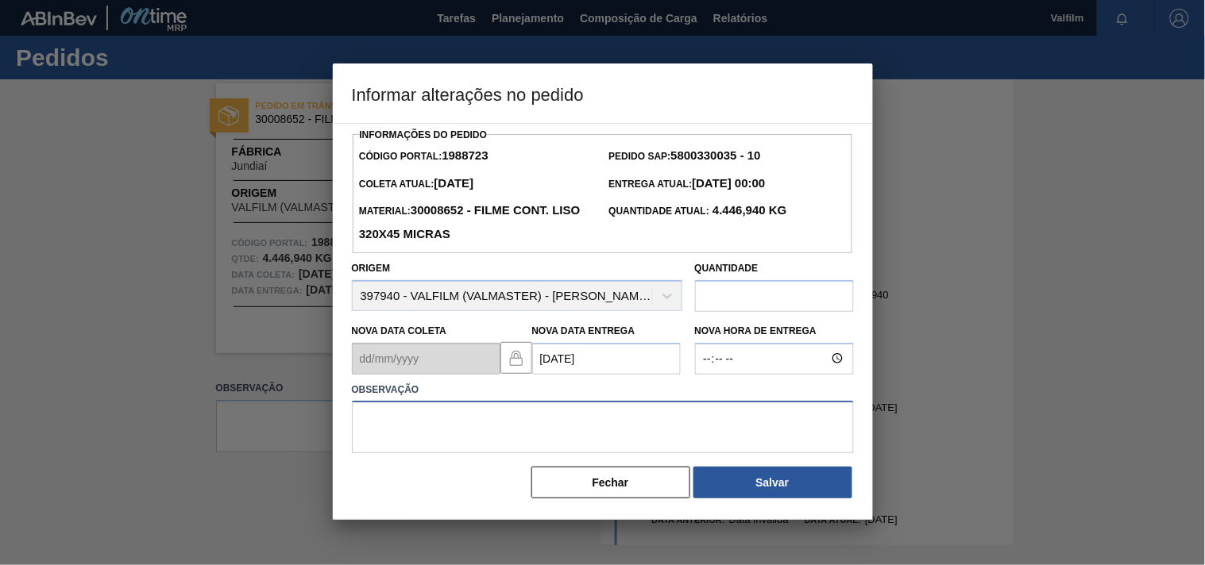
click at [376, 449] on textarea at bounding box center [603, 427] width 502 height 52
paste textarea "ajsute entrega - otimização card / veiculo."
